Goal: Task Accomplishment & Management: Manage account settings

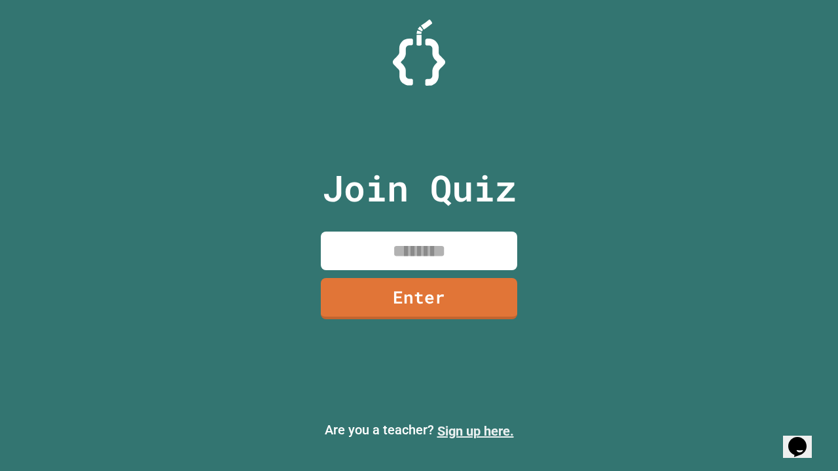
click at [475, 431] on link "Sign up here." at bounding box center [475, 431] width 77 height 16
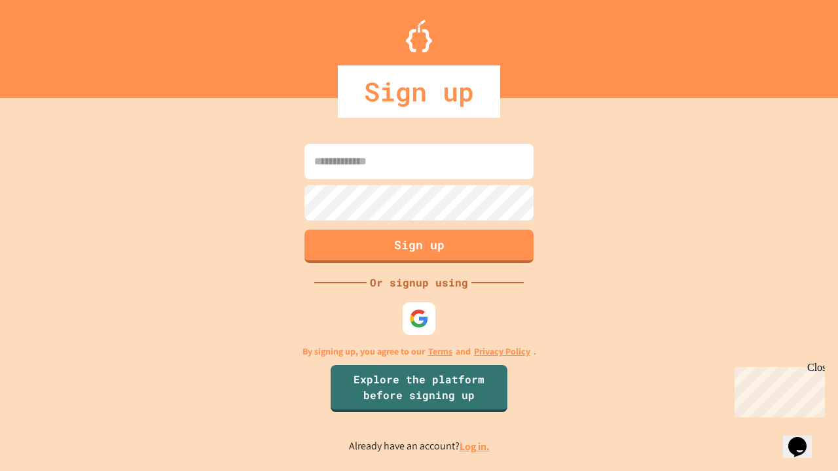
click at [475, 446] on link "Log in." at bounding box center [474, 447] width 30 height 14
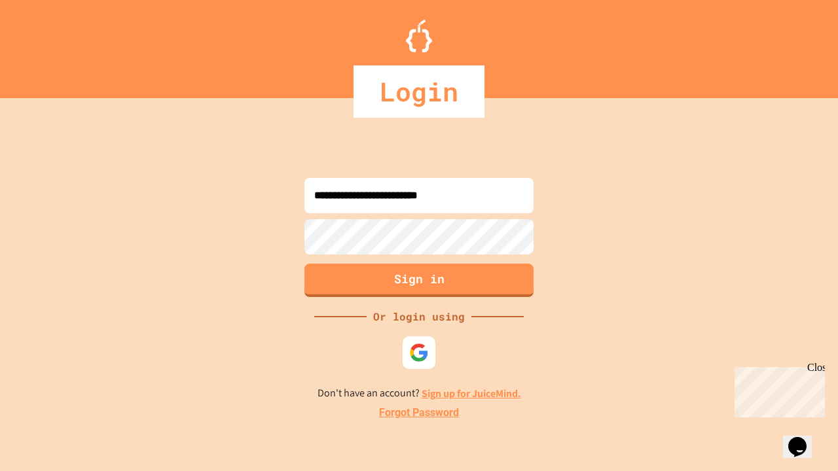
type input "**********"
